Goal: Task Accomplishment & Management: Use online tool/utility

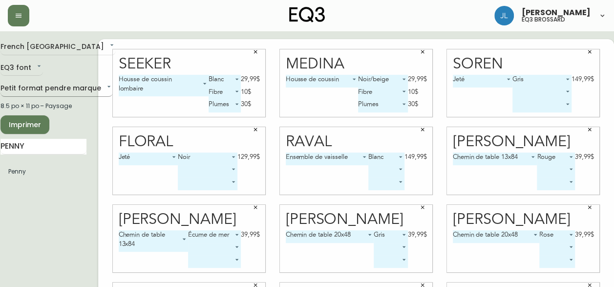
click at [33, 83] on body "[PERSON_NAME] eq3 brossard French Canada fr_CA EQ3 font EQ3 Petit format pendre…" at bounding box center [300, 219] width 614 height 438
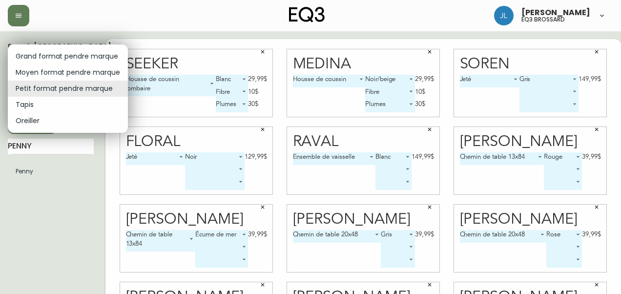
click at [38, 70] on li "Moyen format pendre marque" at bounding box center [68, 72] width 120 height 16
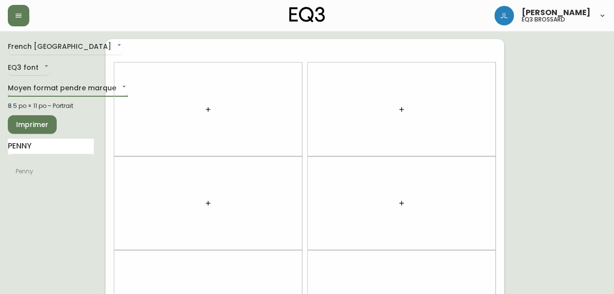
click at [41, 86] on body "Josiane Lamarche eq3 brossard French Canada fr_CA EQ3 font EQ3 Moyen format pen…" at bounding box center [307, 277] width 614 height 555
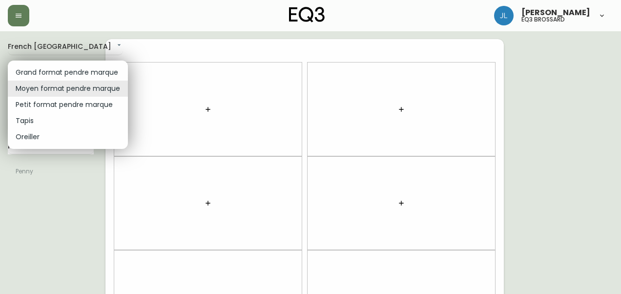
click at [46, 109] on li "Petit format pendre marque" at bounding box center [68, 105] width 120 height 16
type input "small"
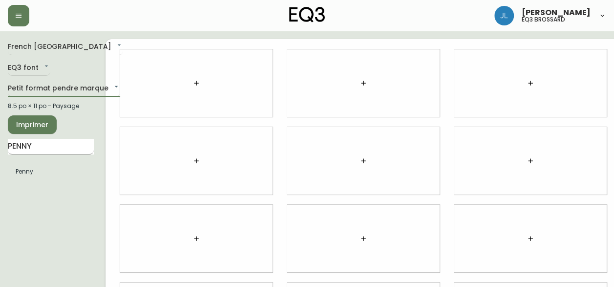
click at [50, 142] on input "PENNY" at bounding box center [51, 147] width 86 height 16
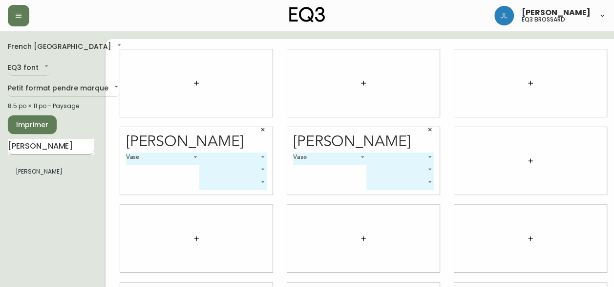
click at [26, 141] on input "posey" at bounding box center [51, 147] width 86 height 16
type input "alfred"
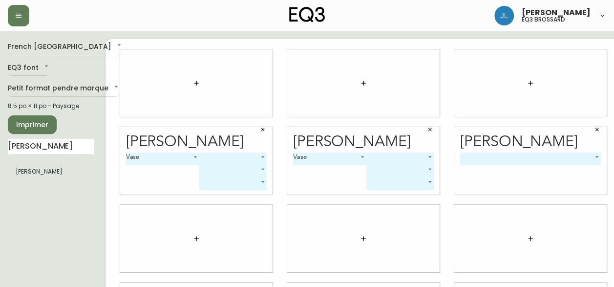
scroll to position [59, 0]
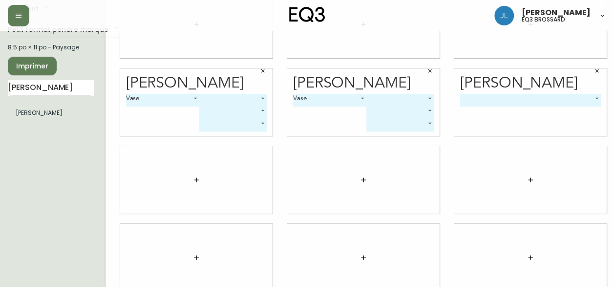
click at [548, 149] on div at bounding box center [530, 179] width 152 height 67
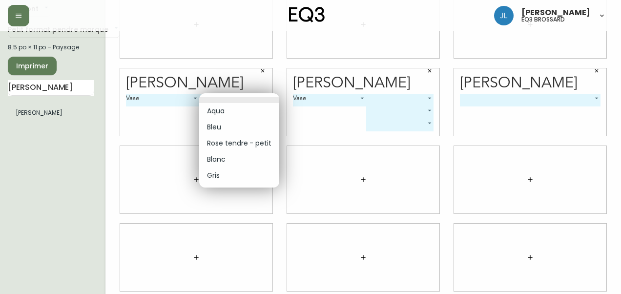
click at [264, 97] on body "Josiane Lamarche eq3 brossard French Canada fr_CA EQ3 font EQ3 Petit format pen…" at bounding box center [310, 160] width 621 height 438
click at [228, 147] on li "Rose tendre - petit" at bounding box center [239, 143] width 80 height 16
type input "2"
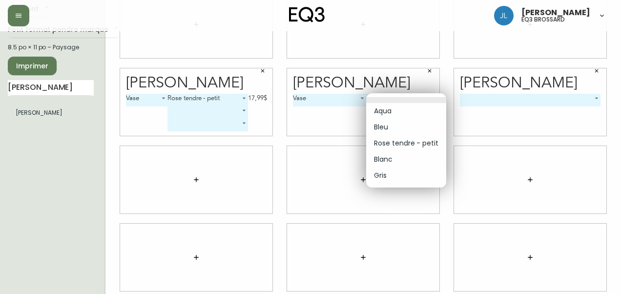
click at [395, 96] on body "Josiane Lamarche eq3 brossard French Canada fr_CA EQ3 font EQ3 Petit format pen…" at bounding box center [310, 160] width 621 height 438
click at [393, 107] on li "Aqua" at bounding box center [406, 111] width 80 height 16
type input "0"
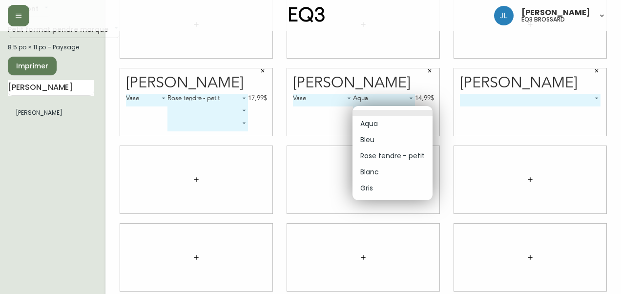
click at [393, 107] on body "Josiane Lamarche eq3 brossard French Canada fr_CA EQ3 font EQ3 Petit format pen…" at bounding box center [310, 160] width 621 height 438
click at [475, 101] on div at bounding box center [310, 147] width 621 height 294
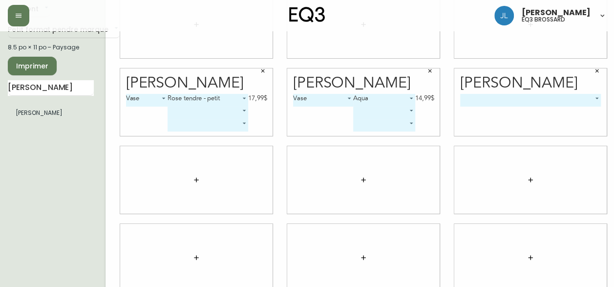
click at [475, 101] on body "Josiane Lamarche eq3 brossard French Canada fr_CA EQ3 font EQ3 Petit format pen…" at bounding box center [307, 160] width 614 height 438
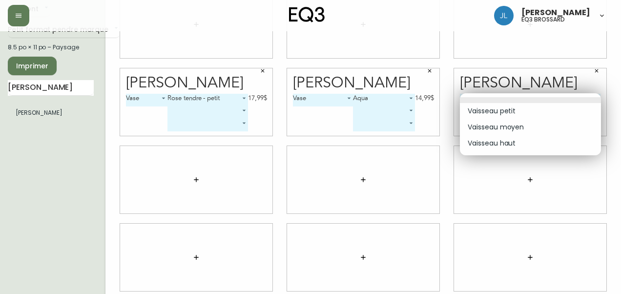
click at [478, 111] on li "Vaisseau petit" at bounding box center [530, 111] width 141 height 16
type input "0"
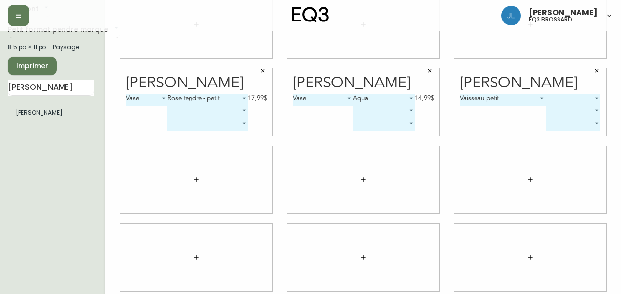
click at [561, 96] on body "Josiane Lamarche eq3 brossard French Canada fr_CA EQ3 font EQ3 Petit format pen…" at bounding box center [310, 160] width 621 height 438
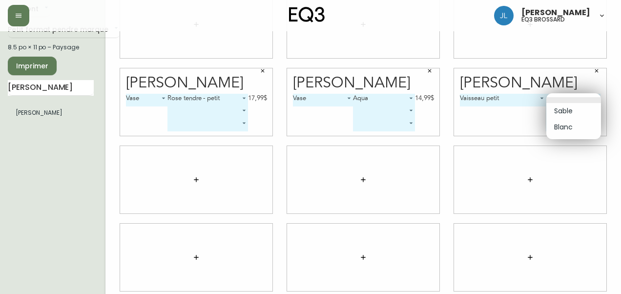
click at [559, 130] on li "Blanc" at bounding box center [573, 127] width 55 height 16
type input "1"
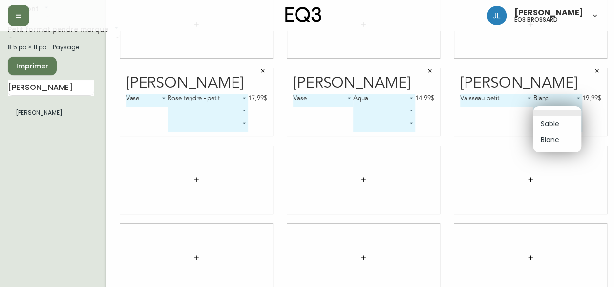
click at [563, 109] on body "Josiane Lamarche eq3 brossard French Canada fr_CA EQ3 font EQ3 Petit format pen…" at bounding box center [307, 160] width 614 height 438
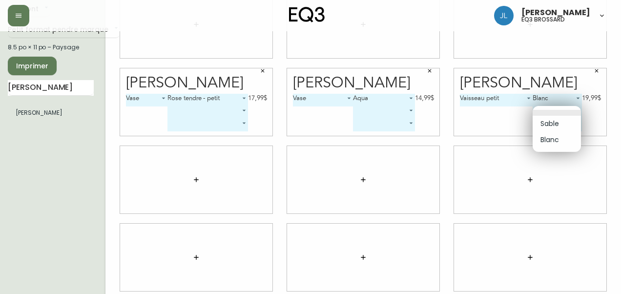
click at [559, 126] on li "Sable" at bounding box center [557, 124] width 48 height 16
type input "0"
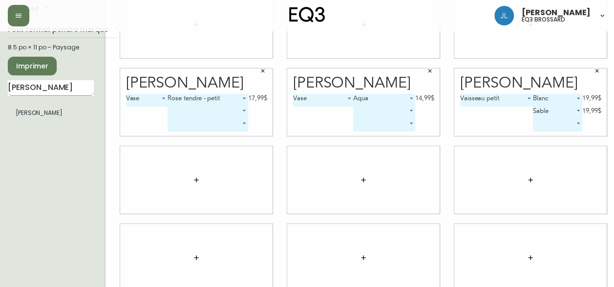
click at [20, 90] on input "alfred" at bounding box center [51, 88] width 86 height 16
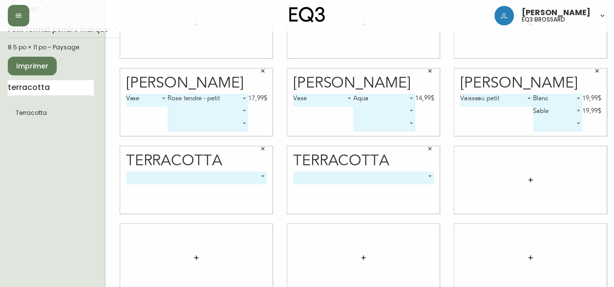
click at [428, 147] on icon "button" at bounding box center [430, 149] width 6 height 6
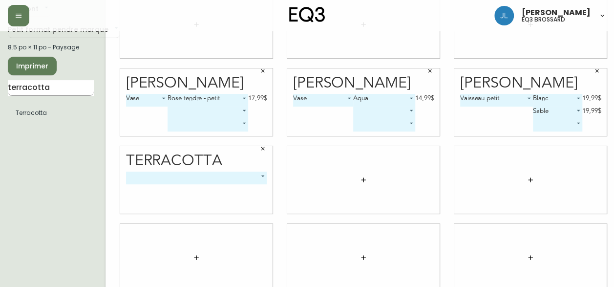
click at [32, 86] on input "terracotta" at bounding box center [51, 88] width 86 height 16
type input "rhea"
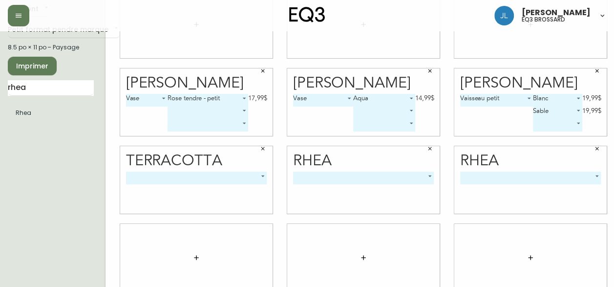
click at [179, 178] on body "Josiane Lamarche eq3 brossard French Canada fr_CA EQ3 font EQ3 Petit format pen…" at bounding box center [307, 160] width 614 height 438
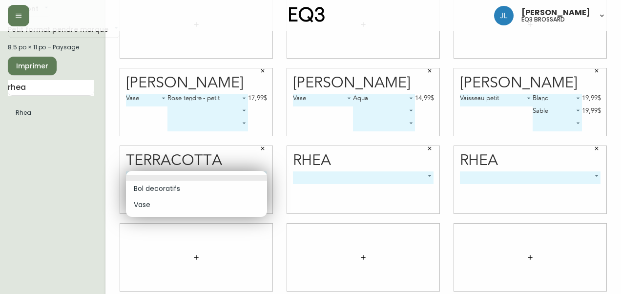
click at [179, 178] on li at bounding box center [196, 178] width 141 height 6
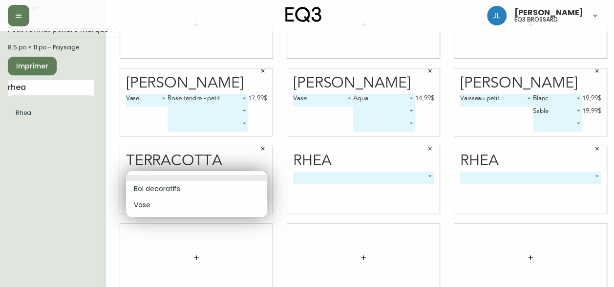
click at [179, 178] on body "Josiane Lamarche eq3 brossard French Canada fr_CA EQ3 font EQ3 Petit format pen…" at bounding box center [307, 160] width 614 height 438
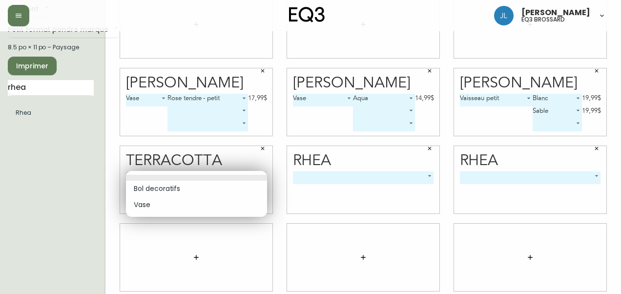
click at [175, 188] on li "Bol decoratifs" at bounding box center [196, 189] width 141 height 16
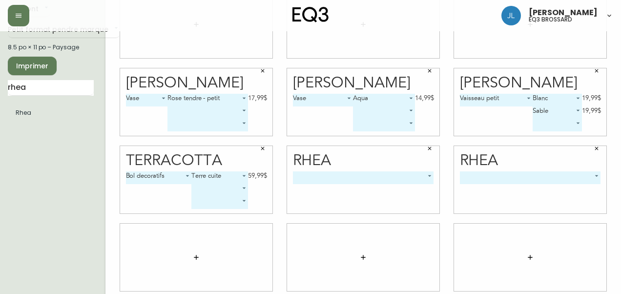
click at [155, 177] on body "Josiane Lamarche eq3 brossard French Canada fr_CA EQ3 font EQ3 Petit format pen…" at bounding box center [310, 160] width 621 height 438
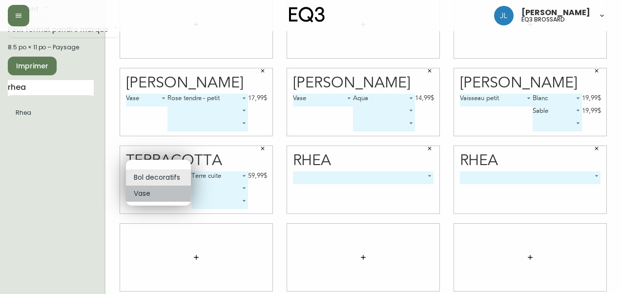
click at [150, 198] on li "Vase" at bounding box center [158, 194] width 65 height 16
type input "1"
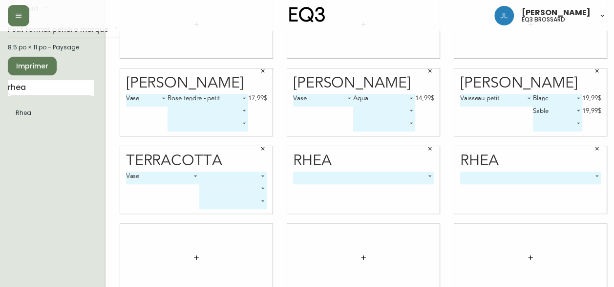
click at [234, 180] on body "Josiane Lamarche eq3 brossard French Canada fr_CA EQ3 font EQ3 Petit format pen…" at bounding box center [307, 160] width 614 height 438
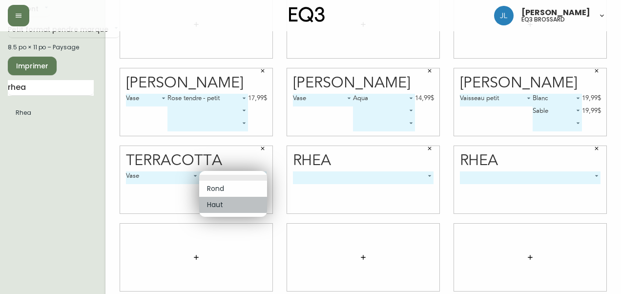
click at [219, 204] on li "Haut" at bounding box center [233, 205] width 68 height 16
type input "1"
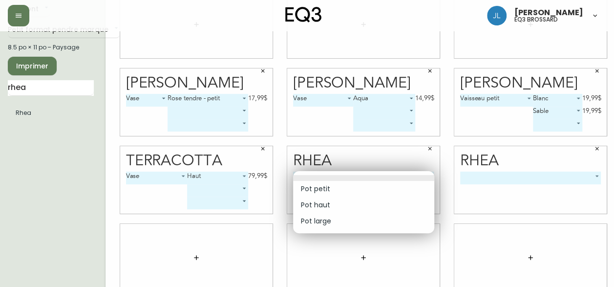
click at [392, 178] on body "Josiane Lamarche eq3 brossard French Canada fr_CA EQ3 font EQ3 Petit format pen…" at bounding box center [307, 160] width 614 height 438
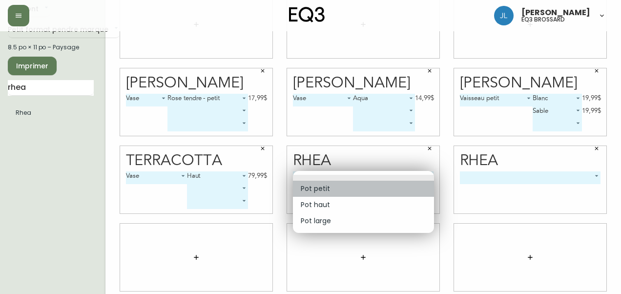
click at [356, 188] on li "Pot petit" at bounding box center [363, 189] width 141 height 16
type input "0"
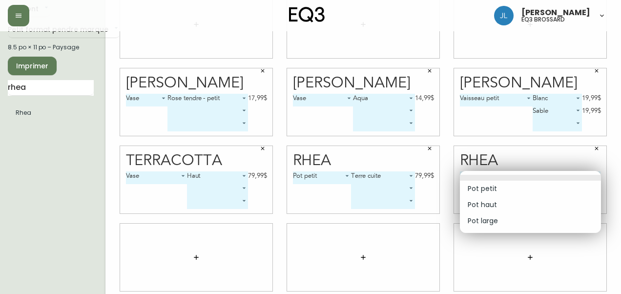
click at [502, 184] on body "Josiane Lamarche eq3 brossard French Canada fr_CA EQ3 font EQ3 Petit format pen…" at bounding box center [310, 160] width 621 height 438
click at [493, 206] on li "Pot haut" at bounding box center [530, 205] width 141 height 16
type input "1"
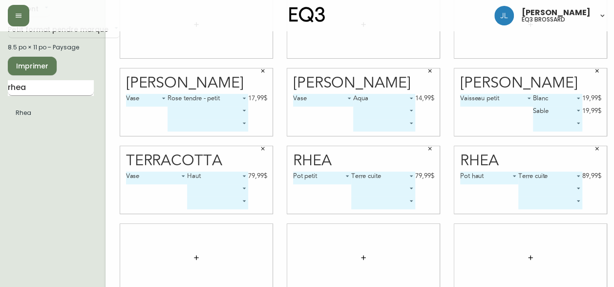
click at [31, 87] on input "rhea" at bounding box center [51, 88] width 86 height 16
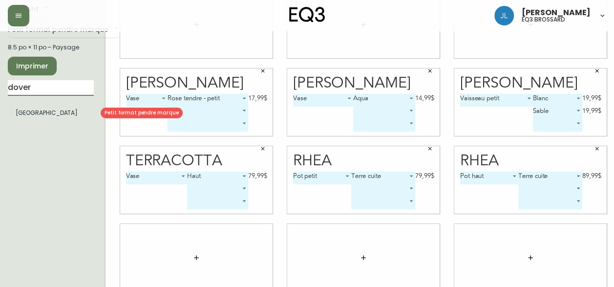
type input "dover"
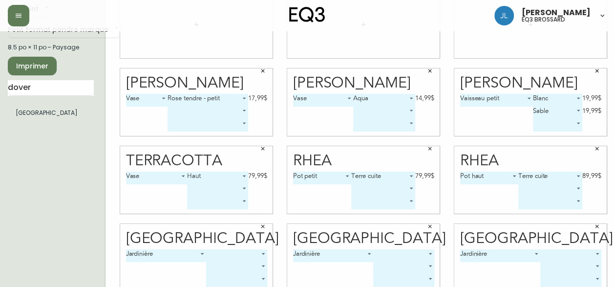
click at [218, 252] on body "Josiane Lamarche eq3 brossard French Canada fr_CA EQ3 font EQ3 Petit format pen…" at bounding box center [307, 160] width 614 height 438
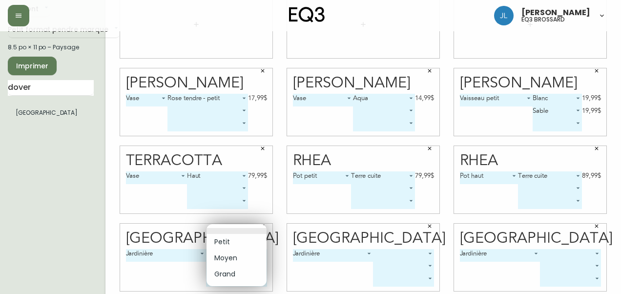
click at [220, 243] on li "Petit" at bounding box center [237, 242] width 60 height 16
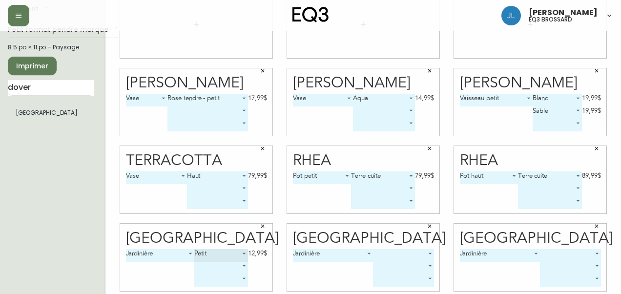
type input "0"
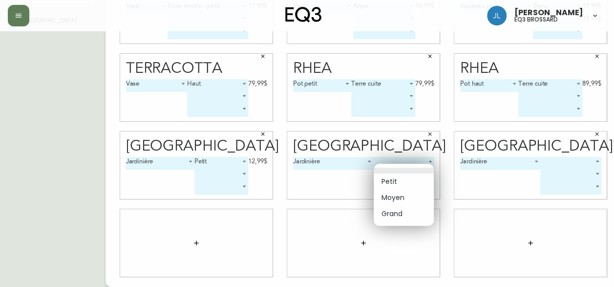
scroll to position [144, 0]
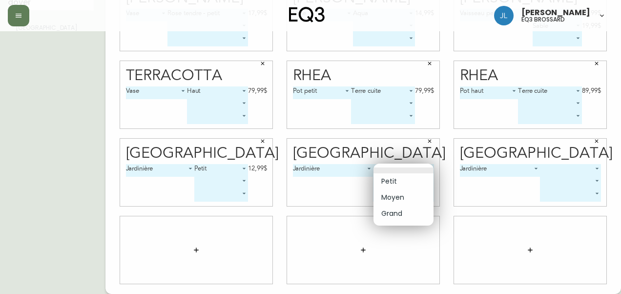
click at [390, 161] on body "Josiane Lamarche eq3 brossard French Canada fr_CA EQ3 font EQ3 Petit format pen…" at bounding box center [310, 75] width 621 height 438
click at [390, 197] on li "Moyen" at bounding box center [404, 197] width 60 height 16
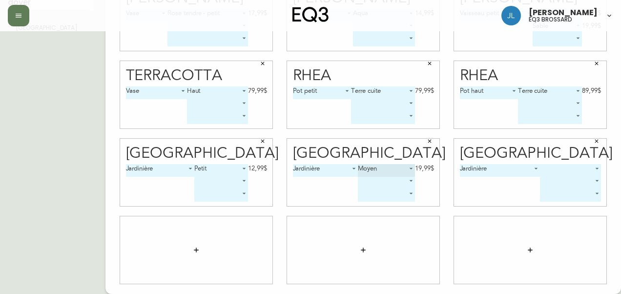
type input "1"
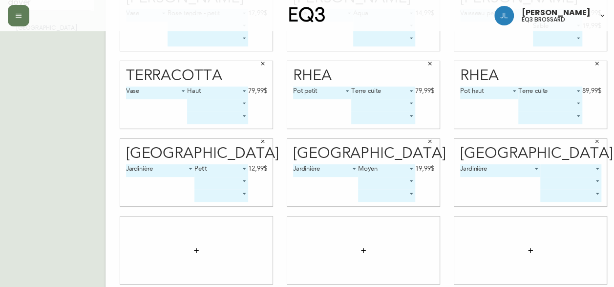
click at [558, 170] on body "Josiane Lamarche eq3 brossard French Canada fr_CA EQ3 font EQ3 Petit format pen…" at bounding box center [307, 75] width 614 height 438
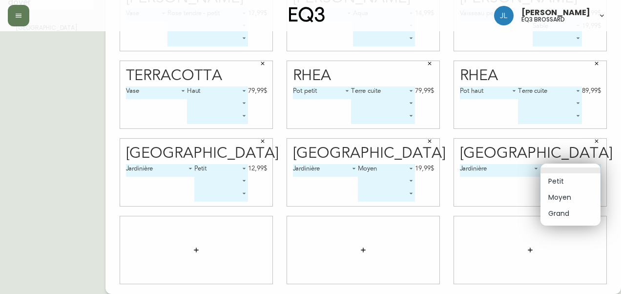
click at [562, 214] on li "Grand" at bounding box center [571, 214] width 60 height 16
type input "2"
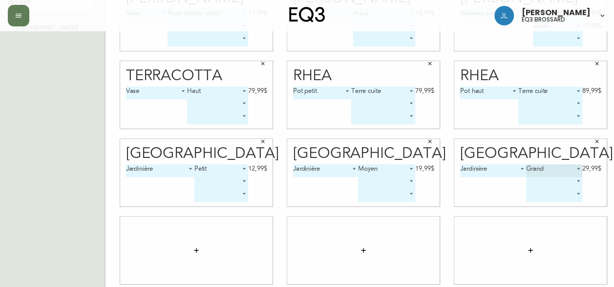
scroll to position [0, 0]
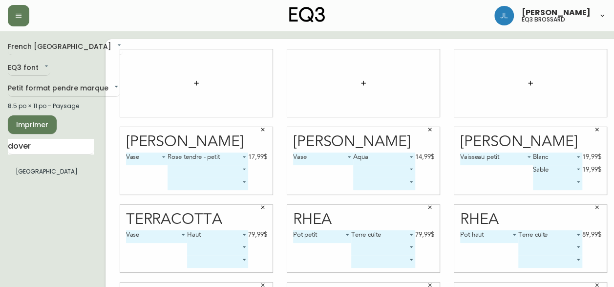
click at [47, 123] on span "Imprimer" at bounding box center [32, 125] width 33 height 12
click at [34, 149] on input "dover" at bounding box center [51, 147] width 86 height 16
type input "ebon"
click at [26, 181] on ul "Ebon" at bounding box center [51, 171] width 86 height 24
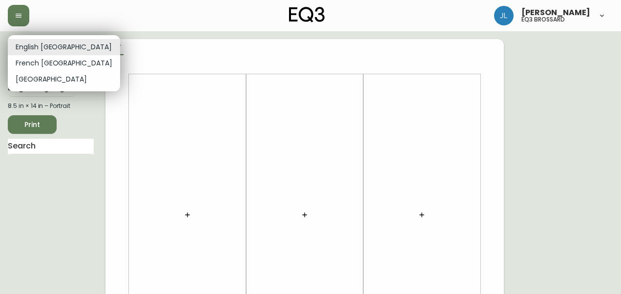
click at [30, 58] on li "French [GEOGRAPHIC_DATA]" at bounding box center [64, 63] width 112 height 16
type input "fr_CA"
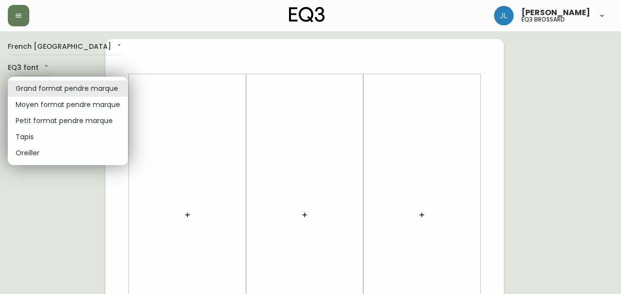
click at [50, 125] on li "Petit format pendre marque" at bounding box center [68, 121] width 120 height 16
type input "small"
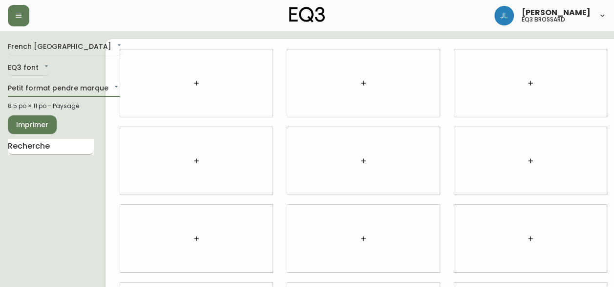
click at [37, 144] on input "text" at bounding box center [51, 147] width 86 height 16
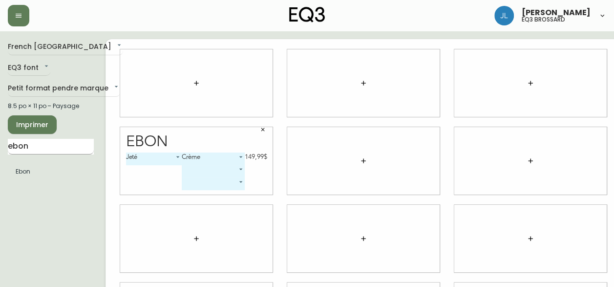
click at [49, 143] on input "ebon" at bounding box center [51, 147] width 86 height 16
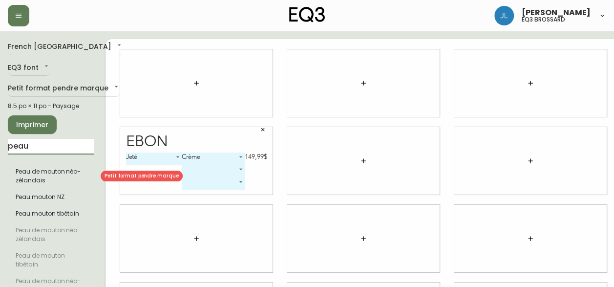
type input "peau"
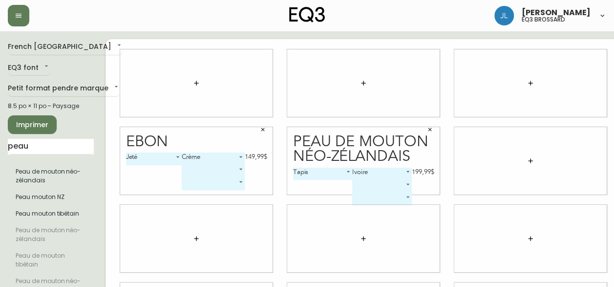
click at [526, 159] on icon "button" at bounding box center [530, 161] width 8 height 8
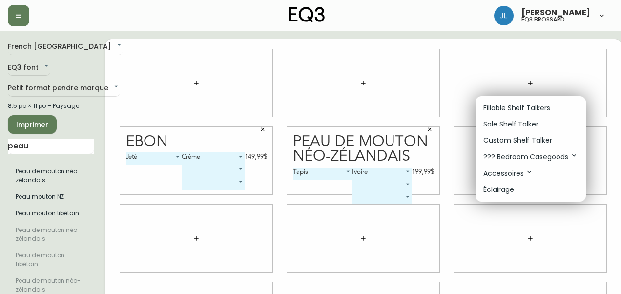
click at [511, 109] on p "Fillable Shelf Talkers" at bounding box center [516, 108] width 67 height 10
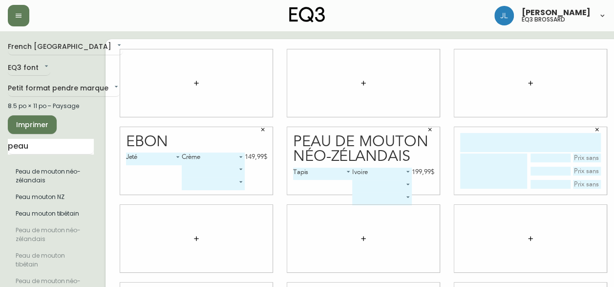
click at [497, 140] on input "text" at bounding box center [530, 142] width 141 height 19
type input "p"
type input "tapis tibétain"
click at [496, 176] on textarea at bounding box center [493, 170] width 67 height 35
type textarea "P"
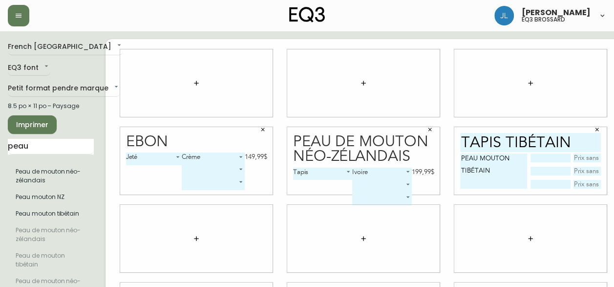
click at [461, 161] on textarea "PEAU MOUTON TIBÉTAIN" at bounding box center [493, 170] width 67 height 35
type textarea "TAPIS PEAU MOUTON TIBÉTAIN"
click at [544, 155] on input "text" at bounding box center [550, 157] width 40 height 9
type input "IVOIRE"
click at [578, 158] on input "text" at bounding box center [587, 157] width 28 height 9
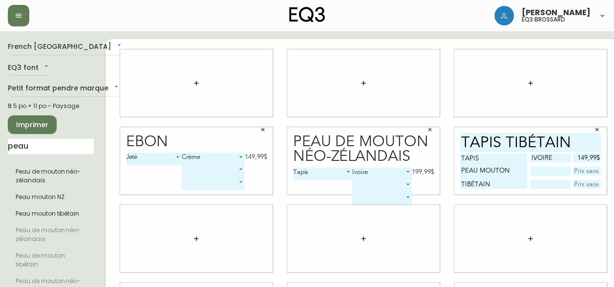
type input "149,99$"
type input "FIBRE"
type input "10$"
type input "PLUMES"
click at [595, 174] on input "10$" at bounding box center [587, 171] width 28 height 9
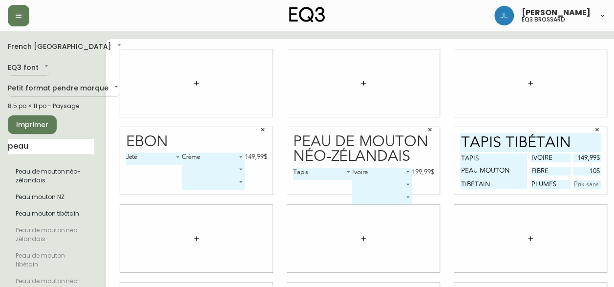
click at [595, 174] on input "10$" at bounding box center [587, 171] width 28 height 9
type input "1$"
click at [544, 170] on input "FIBRE" at bounding box center [550, 171] width 40 height 9
click at [545, 184] on input "PLUMES" at bounding box center [550, 184] width 40 height 9
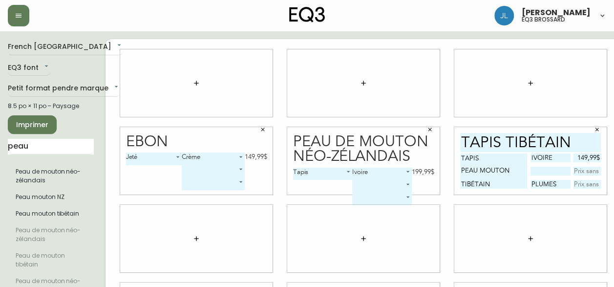
click at [545, 184] on input "PLUMES" at bounding box center [550, 184] width 40 height 9
click at [580, 105] on div at bounding box center [530, 82] width 152 height 67
click at [46, 142] on input "peau" at bounding box center [51, 147] width 86 height 16
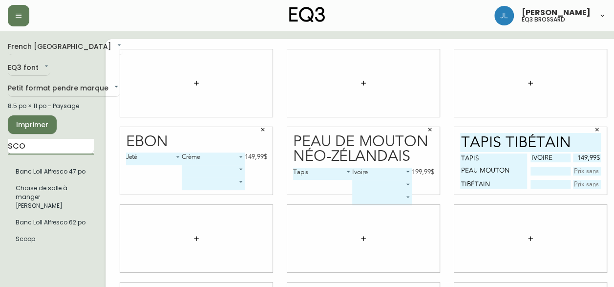
type input "SCOOP"
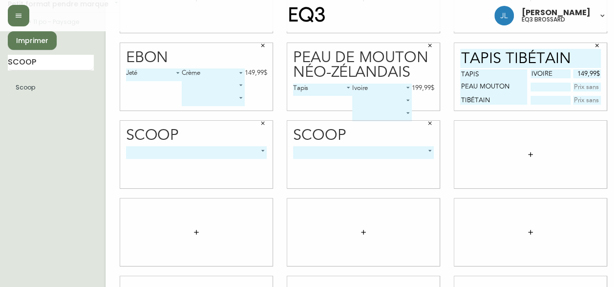
scroll to position [85, 0]
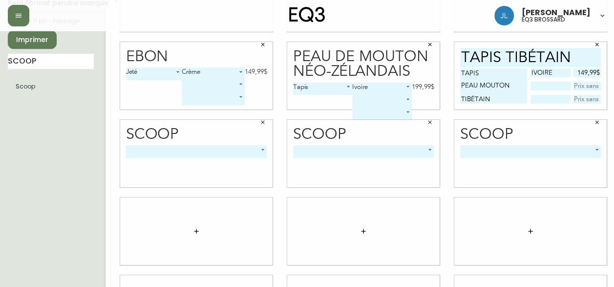
click at [242, 151] on body "[PERSON_NAME] eq3 brossard French Canada fr_CA EQ3 font EQ3 Petit format pendre…" at bounding box center [307, 134] width 614 height 438
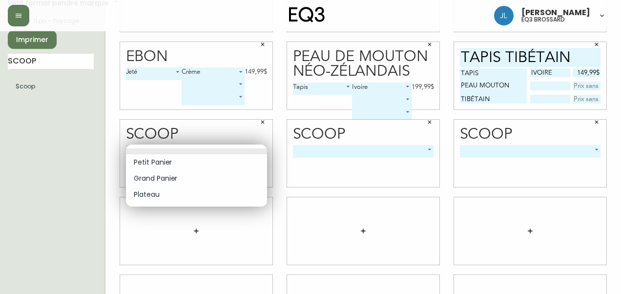
click at [240, 159] on li "Petit Panier" at bounding box center [196, 162] width 141 height 16
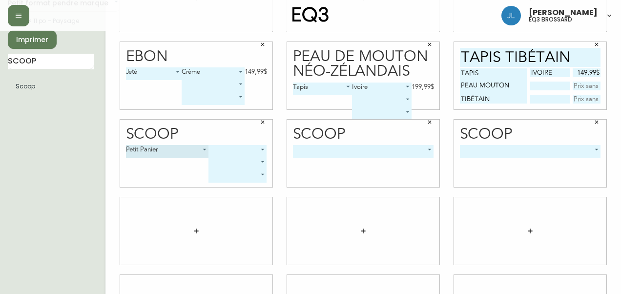
type input "0"
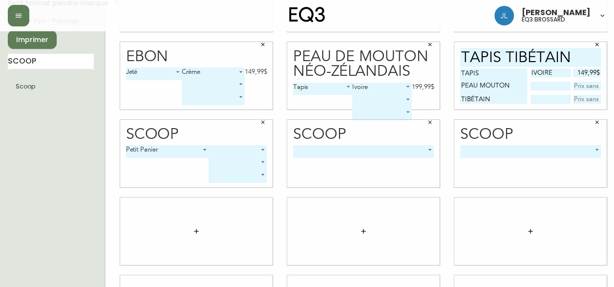
click at [256, 147] on body "[PERSON_NAME] eq3 brossard French Canada fr_CA EQ3 font EQ3 Petit format pendre…" at bounding box center [307, 134] width 614 height 438
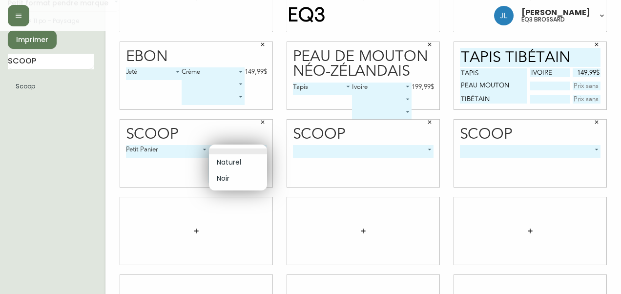
click at [243, 167] on li "Naturel" at bounding box center [238, 162] width 58 height 16
type input "0"
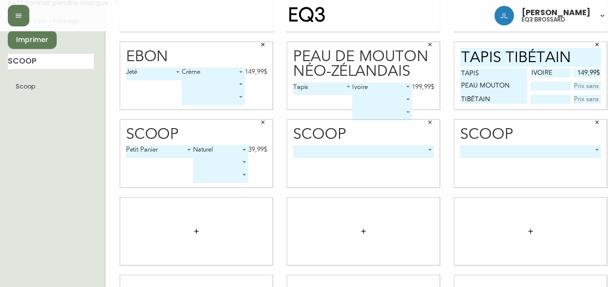
click at [395, 150] on body "[PERSON_NAME] eq3 brossard French Canada fr_CA EQ3 font EQ3 Petit format pendre…" at bounding box center [307, 134] width 614 height 438
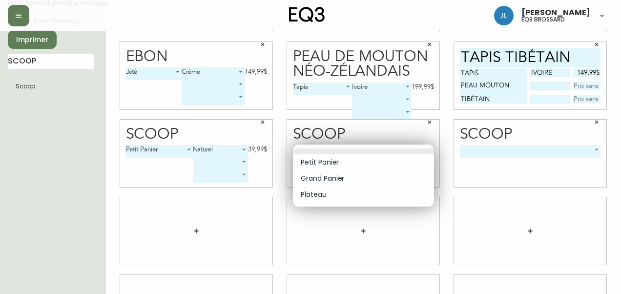
click at [359, 171] on li "Grand Panier" at bounding box center [363, 178] width 141 height 16
type input "1"
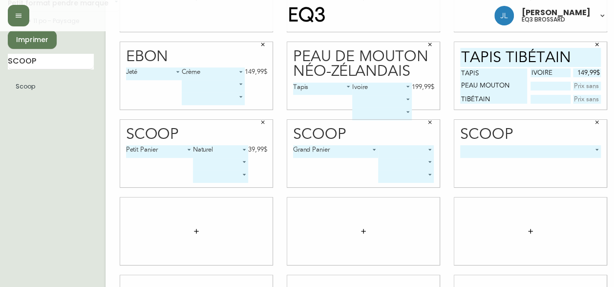
click at [400, 152] on body "[PERSON_NAME] eq3 brossard French Canada fr_CA EQ3 font EQ3 Petit format pendre…" at bounding box center [307, 134] width 614 height 438
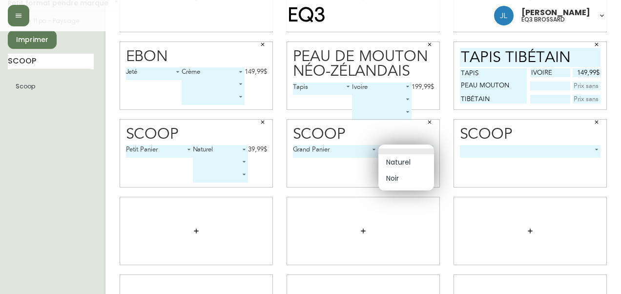
click at [400, 160] on li "Naturel" at bounding box center [406, 162] width 56 height 16
type input "0"
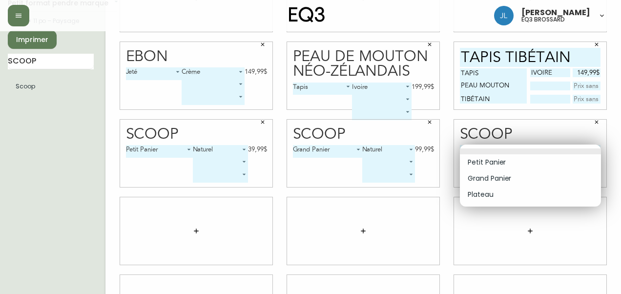
click at [522, 149] on body "[PERSON_NAME] eq3 brossard French Canada fr_CA EQ3 font EQ3 Petit format pendre…" at bounding box center [310, 134] width 621 height 438
click at [504, 180] on li "Grand Panier" at bounding box center [530, 178] width 141 height 16
type input "1"
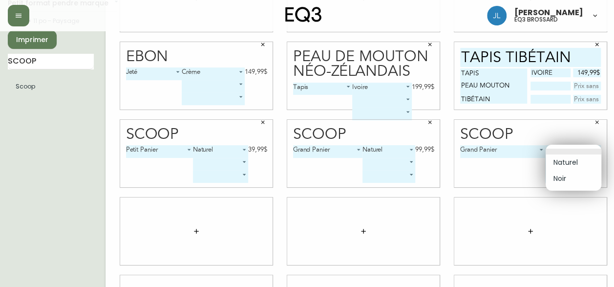
click at [564, 149] on body "[PERSON_NAME] eq3 brossard French Canada fr_CA EQ3 font EQ3 Petit format pendre…" at bounding box center [307, 134] width 614 height 438
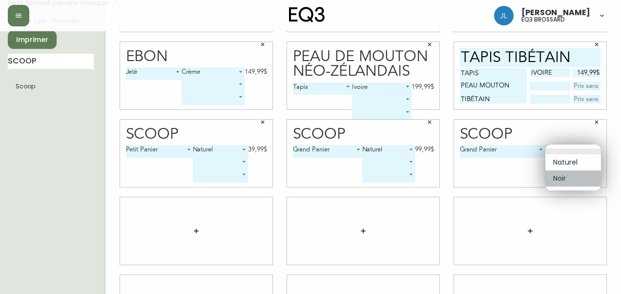
click at [564, 184] on li "Noir" at bounding box center [573, 178] width 56 height 16
type input "1"
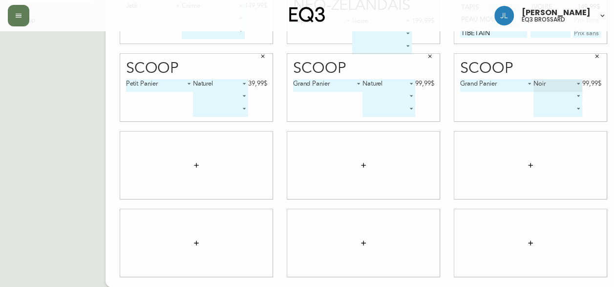
scroll to position [54, 0]
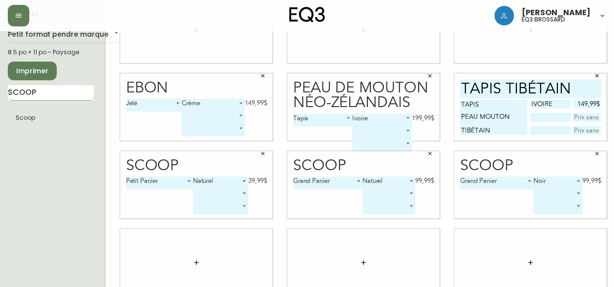
click at [37, 89] on input "SCOOP" at bounding box center [51, 93] width 86 height 16
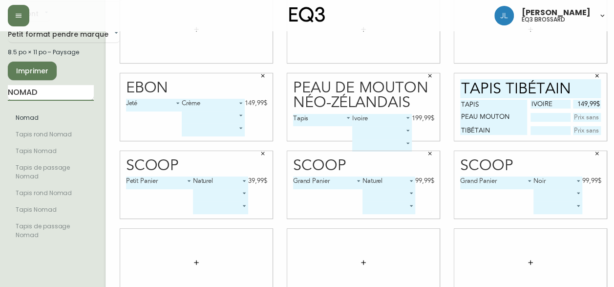
scroll to position [123, 0]
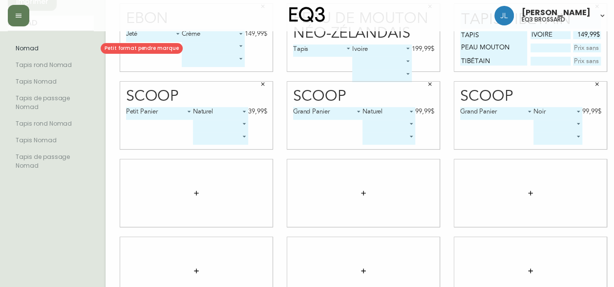
type input "NOMAD"
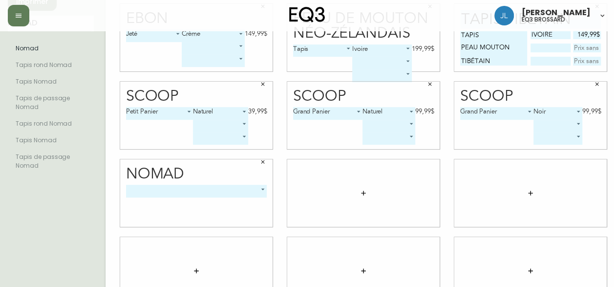
click at [183, 195] on body "[PERSON_NAME] eq3 brossard French Canada fr_CA EQ3 font EQ3 Petit format pendre…" at bounding box center [307, 96] width 614 height 438
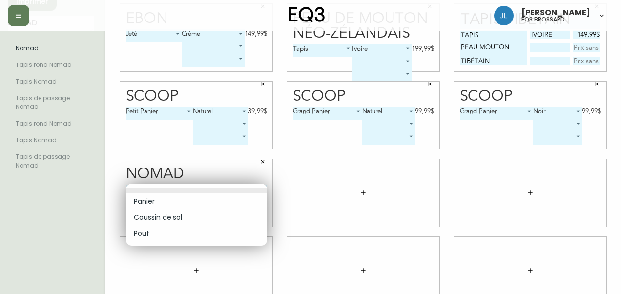
click at [164, 202] on li "Panier" at bounding box center [196, 201] width 141 height 16
type input "0"
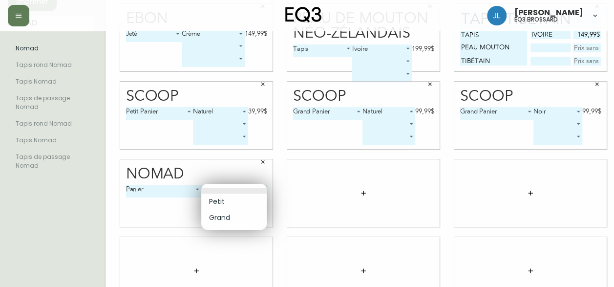
click at [225, 187] on body "[PERSON_NAME] eq3 brossard French Canada fr_CA EQ3 font EQ3 Petit format pendre…" at bounding box center [307, 96] width 614 height 438
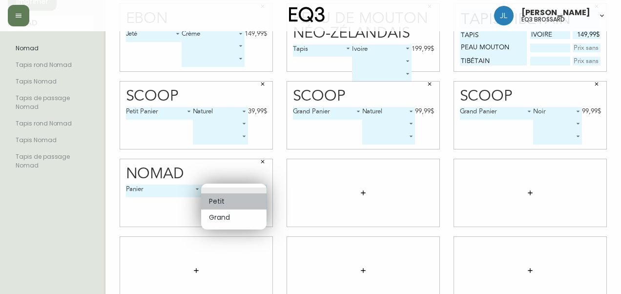
click at [223, 204] on li "Petit" at bounding box center [233, 201] width 65 height 16
type input "0"
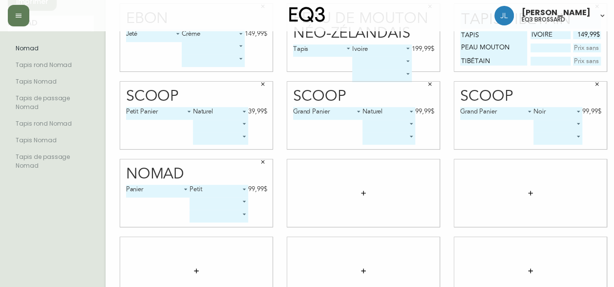
click at [224, 205] on body "[PERSON_NAME] eq3 brossard French Canada fr_CA EQ3 font EQ3 Petit format pendre…" at bounding box center [307, 96] width 614 height 438
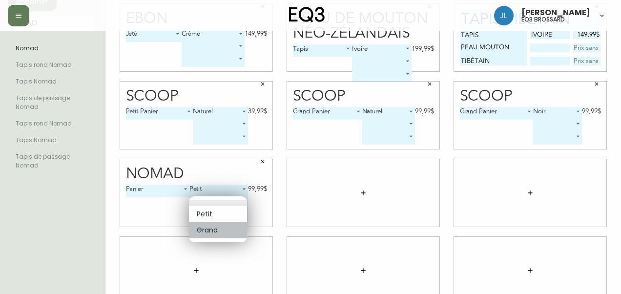
click at [222, 232] on li "Grand" at bounding box center [218, 230] width 58 height 16
type input "1"
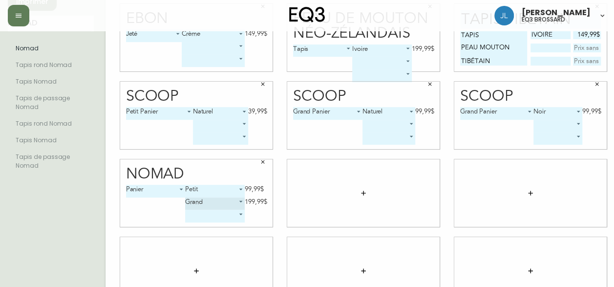
scroll to position [0, 0]
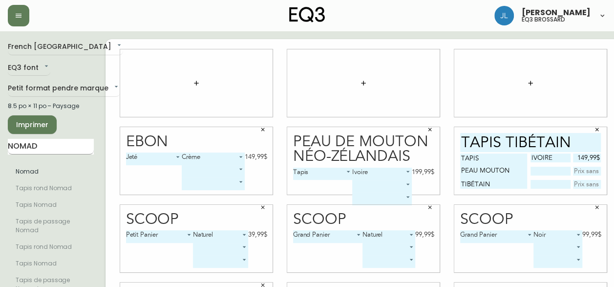
click at [53, 148] on input "NOMAD" at bounding box center [51, 147] width 86 height 16
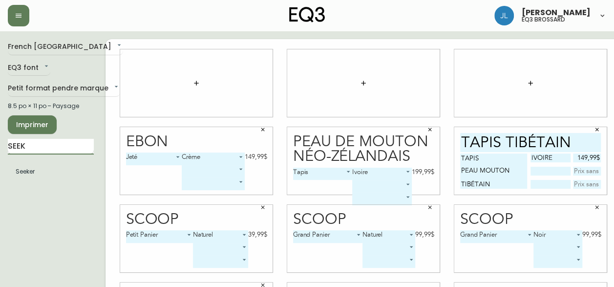
scroll to position [124, 7]
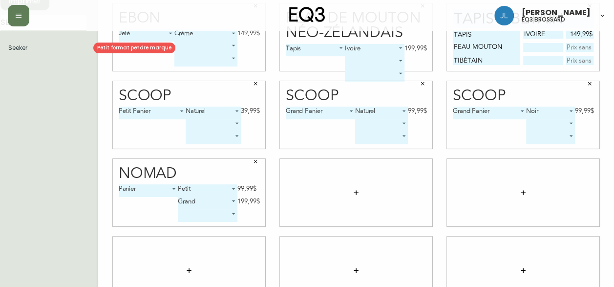
type input "SEEK"
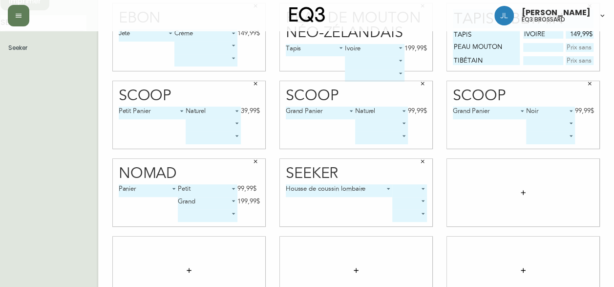
click at [416, 187] on body "[PERSON_NAME] eq3 brossard French Canada fr_CA EQ3 font EQ3 Petit format pendre…" at bounding box center [300, 95] width 614 height 438
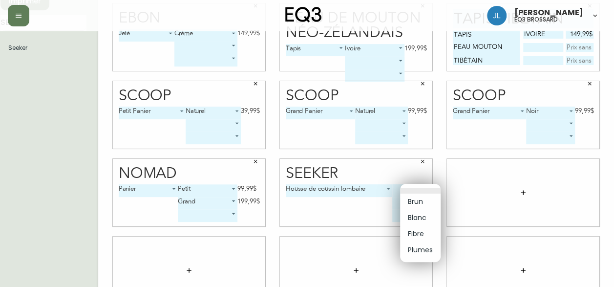
scroll to position [124, 0]
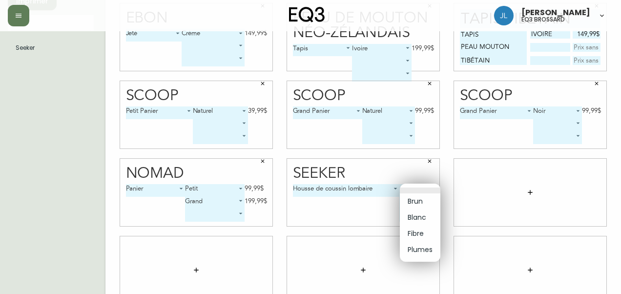
click at [421, 221] on li "Blanc" at bounding box center [420, 217] width 41 height 16
type input "1"
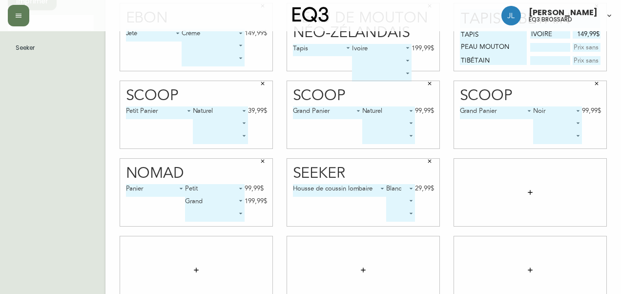
click at [403, 203] on body "[PERSON_NAME] eq3 brossard French Canada fr_CA EQ3 font EQ3 Petit format pendre…" at bounding box center [310, 95] width 621 height 438
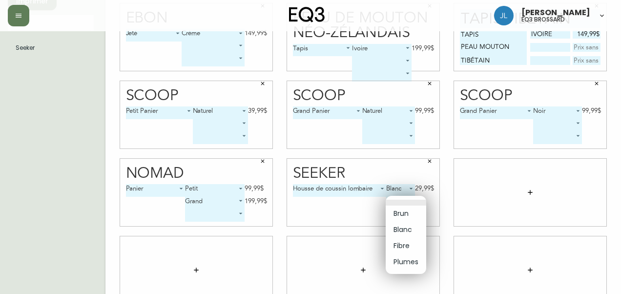
click at [411, 249] on li "Fibre" at bounding box center [406, 246] width 41 height 16
type input "2"
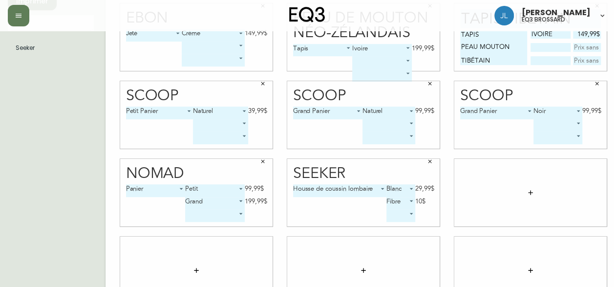
click at [406, 213] on body "[PERSON_NAME] eq3 brossard French Canada fr_CA EQ3 font EQ3 Petit format pendre…" at bounding box center [307, 95] width 614 height 438
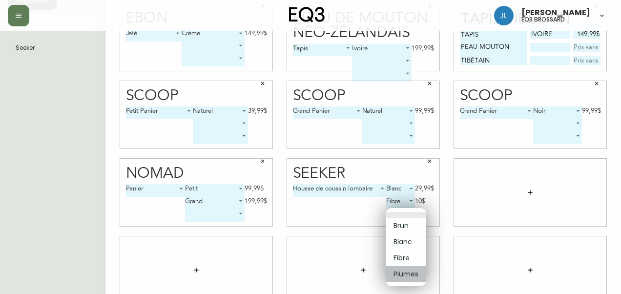
click at [404, 275] on li "Plumes" at bounding box center [406, 274] width 41 height 16
type input "3"
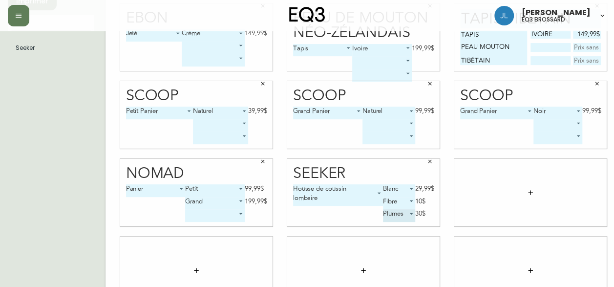
scroll to position [0, 0]
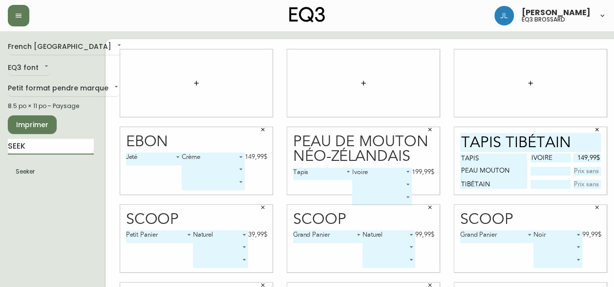
click at [47, 148] on input "SEEK" at bounding box center [51, 147] width 86 height 16
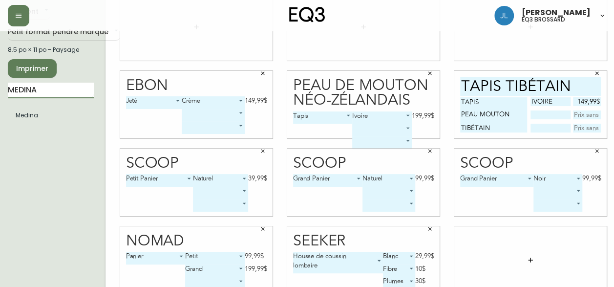
scroll to position [57, 0]
type input "MEDINA"
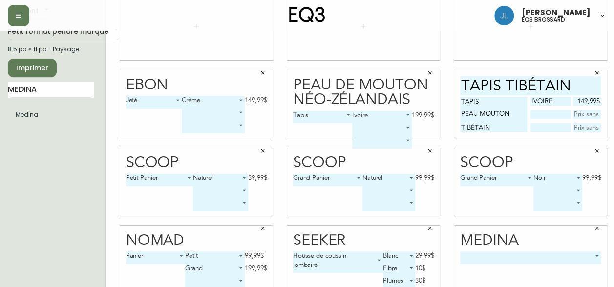
scroll to position [103, 0]
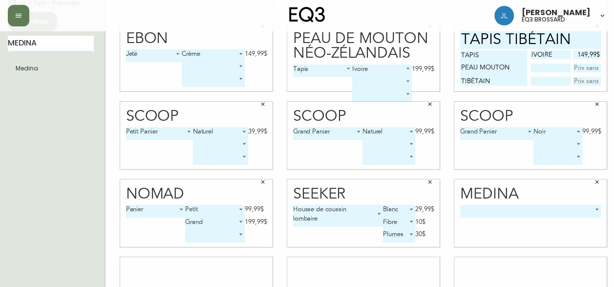
click at [494, 208] on body "[PERSON_NAME] eq3 brossard French Canada fr_CA EQ3 font EQ3 Petit format pendre…" at bounding box center [307, 116] width 614 height 438
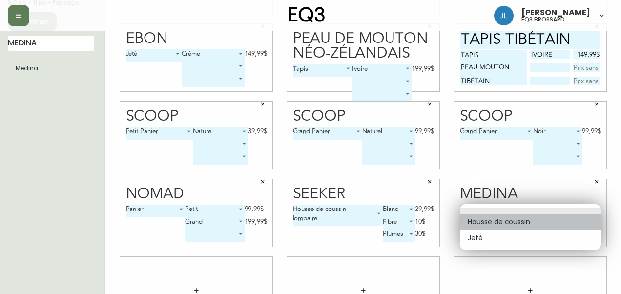
click at [487, 221] on li "Housse de coussin" at bounding box center [530, 222] width 141 height 16
type input "0"
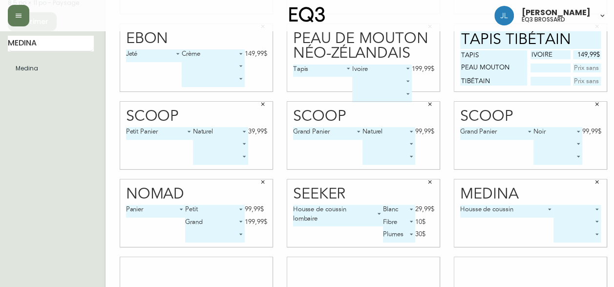
click at [568, 209] on body "[PERSON_NAME] eq3 brossard French Canada fr_CA EQ3 font EQ3 Petit format pendre…" at bounding box center [307, 116] width 614 height 438
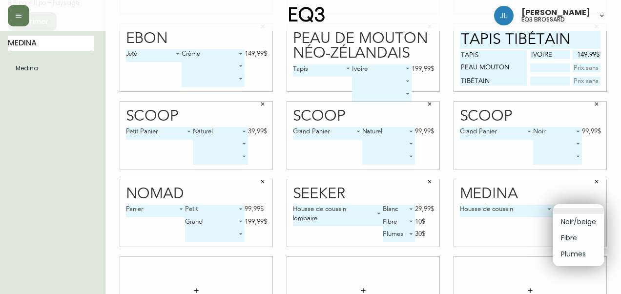
click at [566, 218] on li "Noir/beige" at bounding box center [578, 222] width 51 height 16
type input "0"
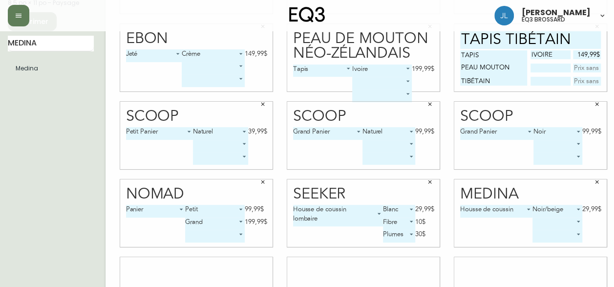
click at [567, 223] on body "[PERSON_NAME] eq3 brossard French Canada fr_CA EQ3 font EQ3 Petit format pendre…" at bounding box center [307, 116] width 614 height 438
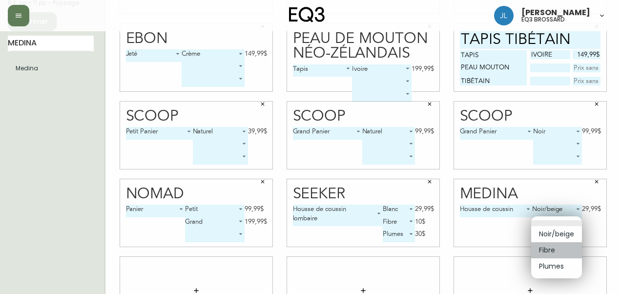
click at [554, 245] on li "Fibre" at bounding box center [556, 250] width 51 height 16
type input "1"
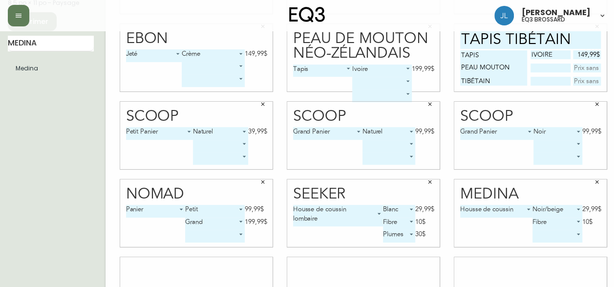
click at [565, 235] on body "[PERSON_NAME] eq3 brossard French Canada fr_CA EQ3 font EQ3 Petit format pendre…" at bounding box center [307, 116] width 614 height 438
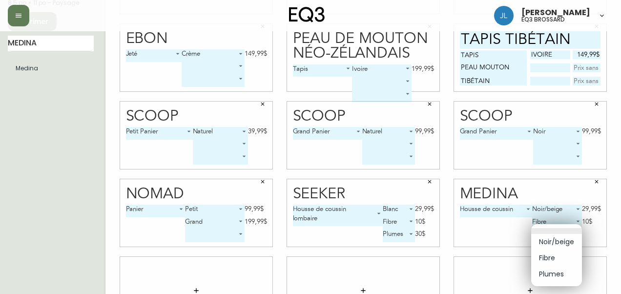
click at [553, 274] on li "Plumes" at bounding box center [556, 274] width 51 height 16
type input "2"
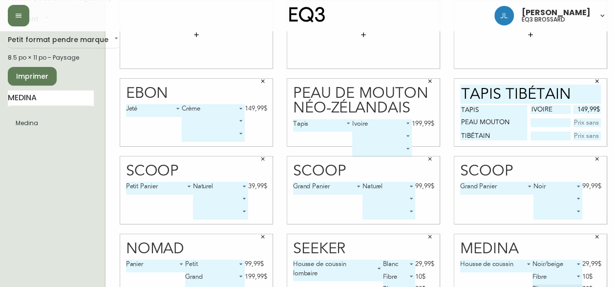
scroll to position [48, 0]
click at [41, 99] on input "MEDINA" at bounding box center [51, 99] width 86 height 16
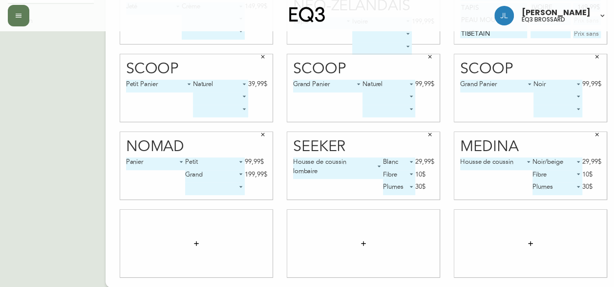
scroll to position [115, 0]
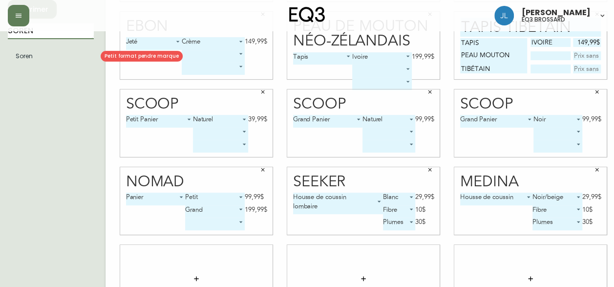
type input "SOREN"
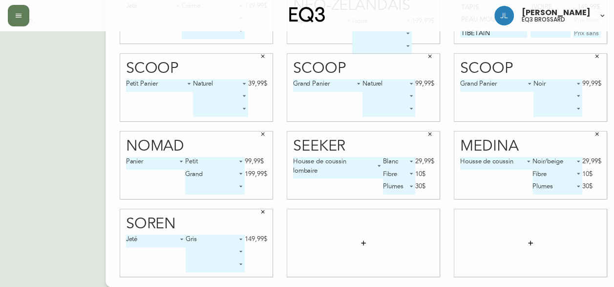
scroll to position [0, 0]
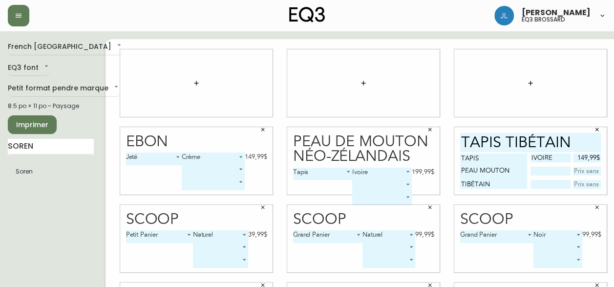
click at [35, 119] on span "Imprimer" at bounding box center [32, 125] width 33 height 12
